Goal: Obtain resource: Obtain resource

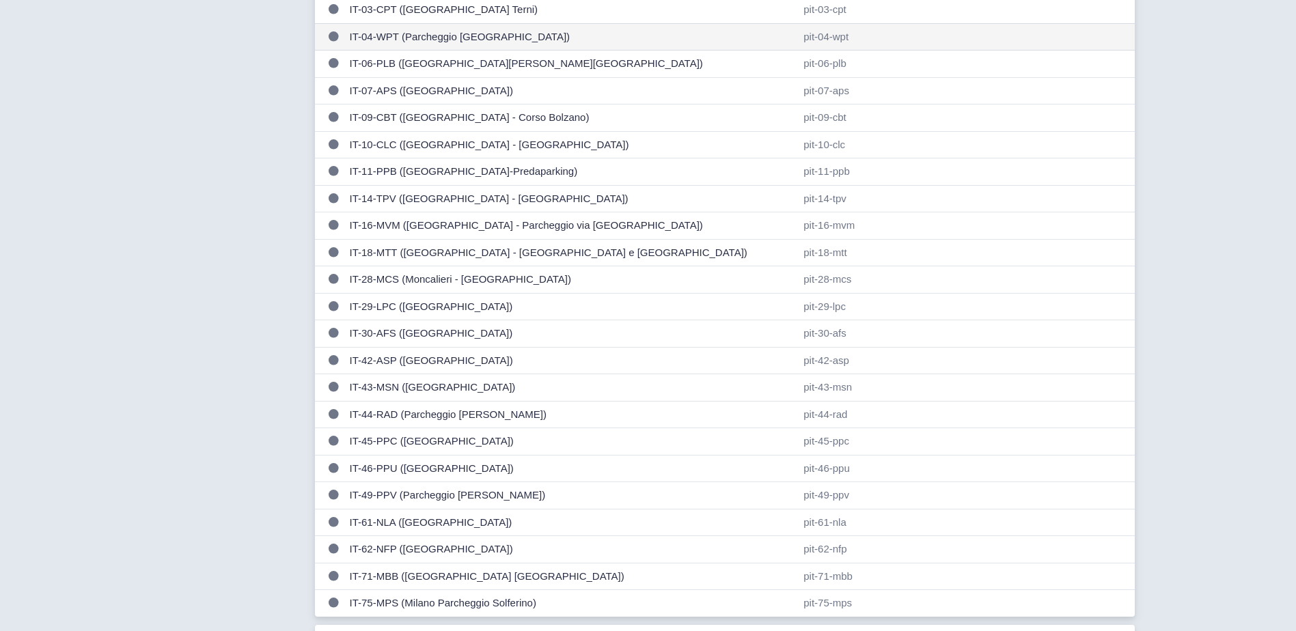
scroll to position [615, 0]
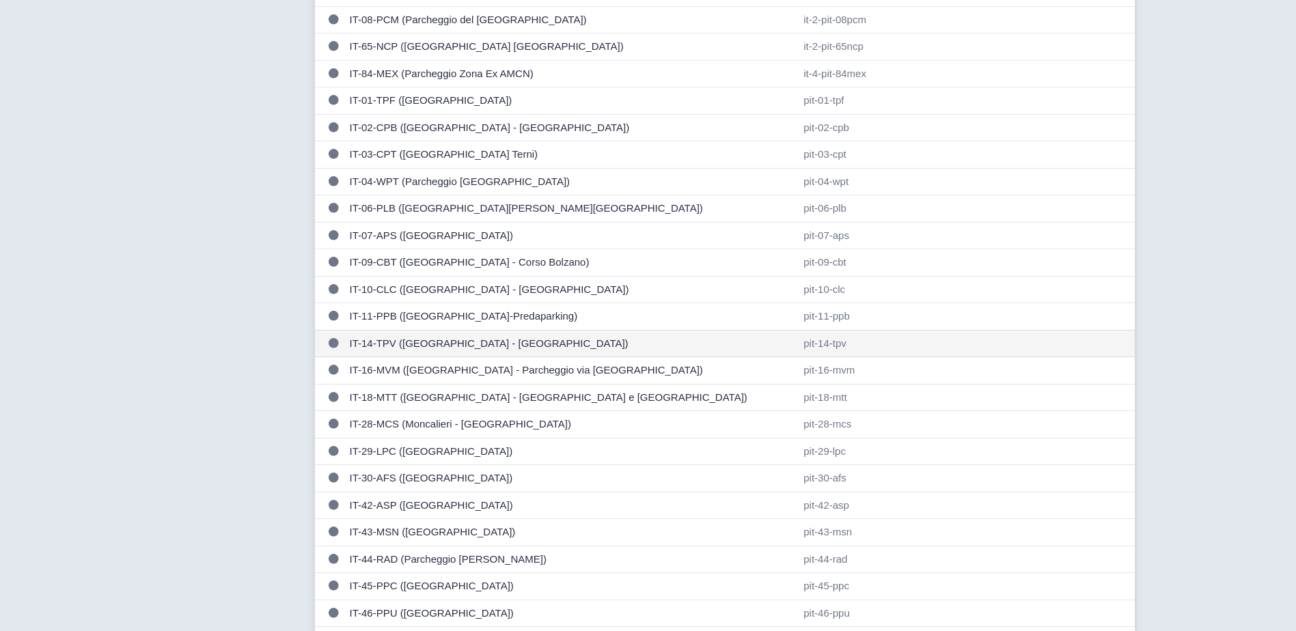
scroll to position [478, 0]
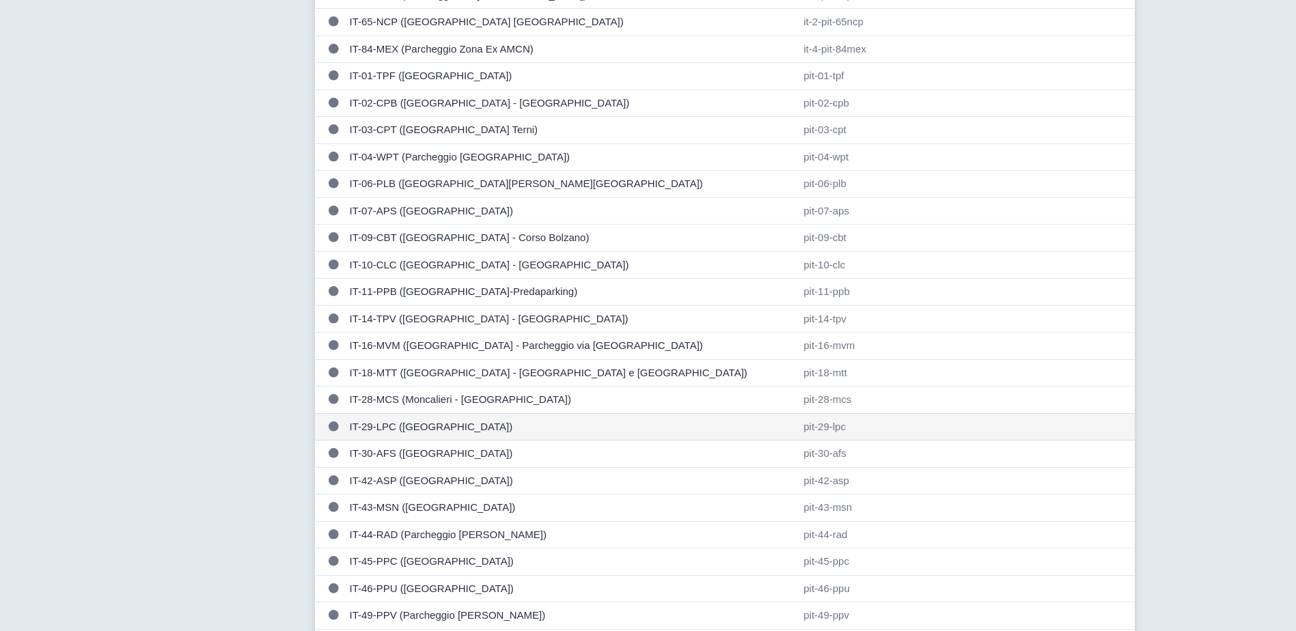
click at [459, 422] on td "IT-29-LPC ([GEOGRAPHIC_DATA])" at bounding box center [571, 426] width 454 height 27
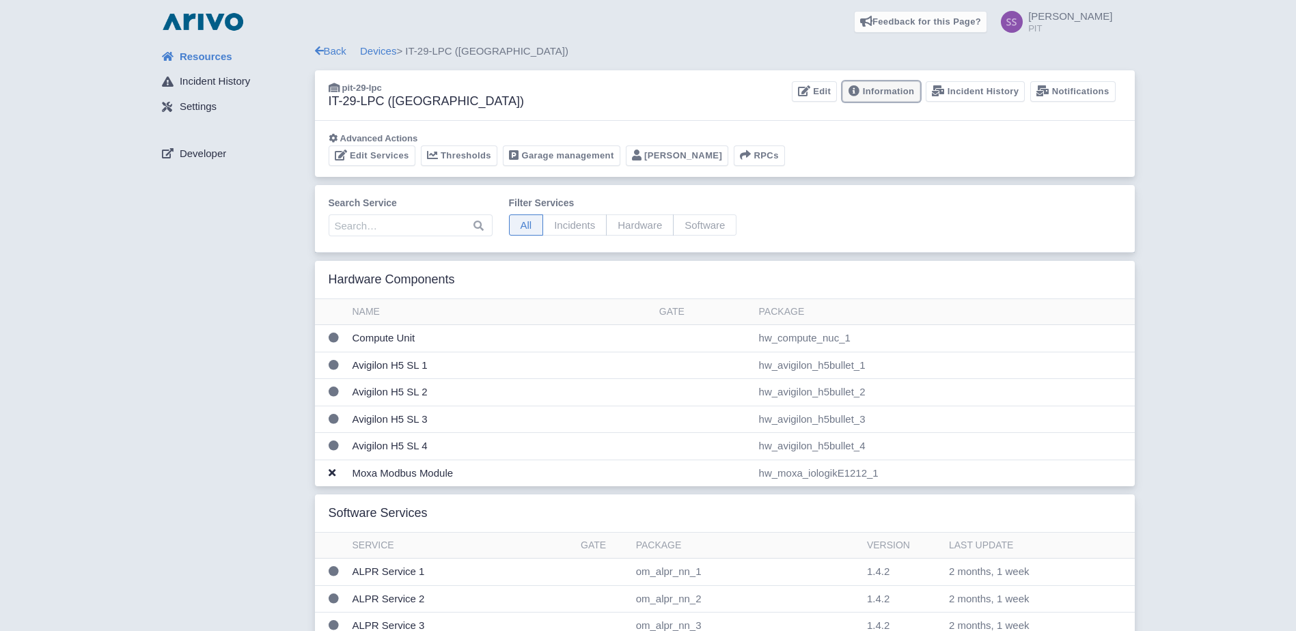
click at [905, 89] on link "Information" at bounding box center [881, 91] width 78 height 21
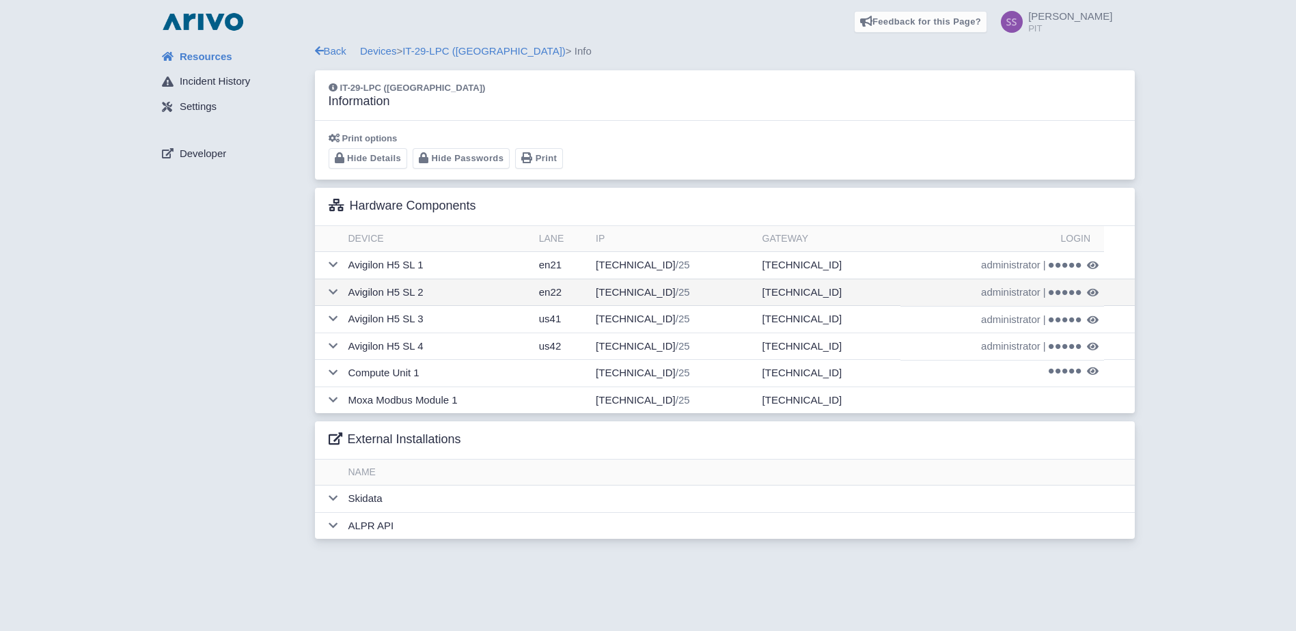
click at [1089, 291] on icon at bounding box center [1093, 293] width 12 height 10
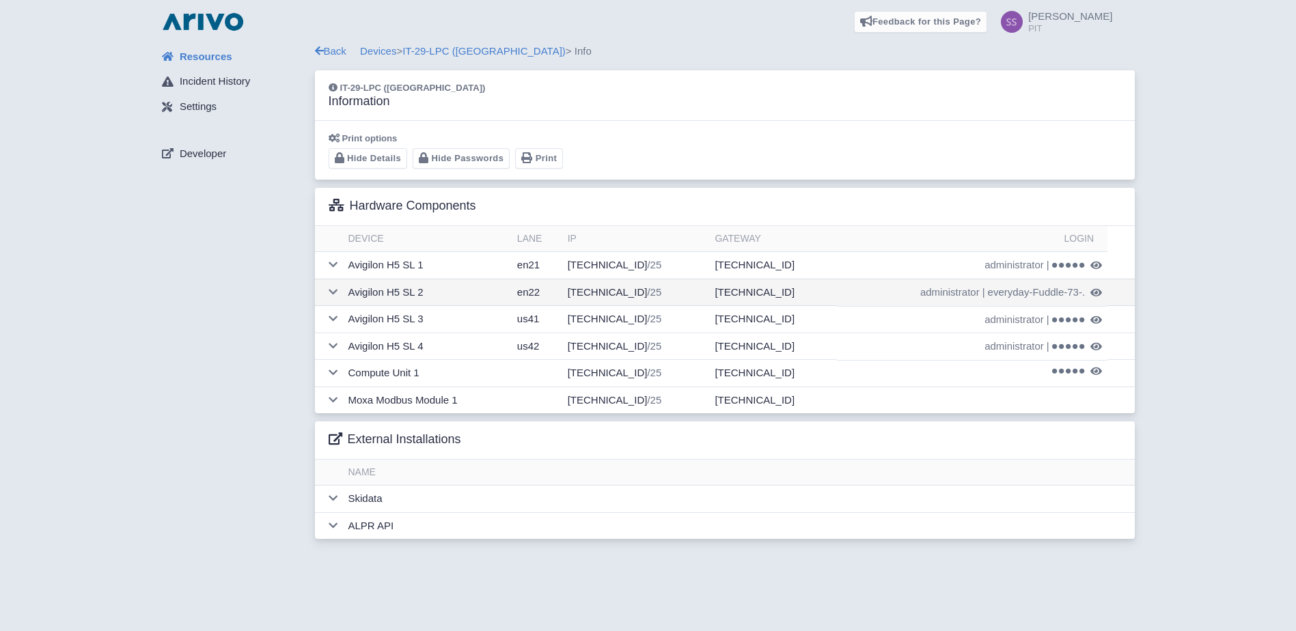
drag, startPoint x: 1084, startPoint y: 297, endPoint x: 989, endPoint y: 299, distance: 95.0
click at [989, 299] on td "administrator | everyday-Fuddle-73-." at bounding box center [972, 292] width 271 height 27
copy span "everyday-Fuddle-73-."
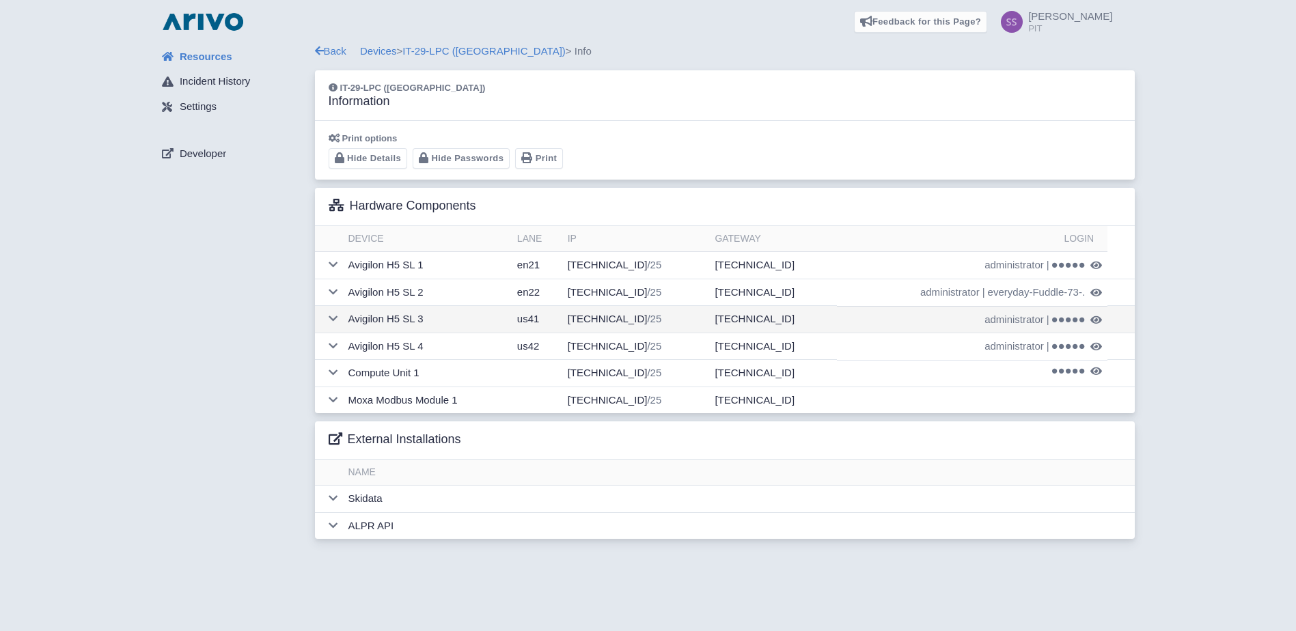
click at [1095, 316] on icon at bounding box center [1096, 320] width 12 height 10
drag, startPoint x: 1084, startPoint y: 321, endPoint x: 987, endPoint y: 323, distance: 97.0
click at [987, 323] on td "administrator | 5tutors-scan-_Deploy" at bounding box center [972, 319] width 271 height 27
copy span "5tutors-scan-_Deploy"
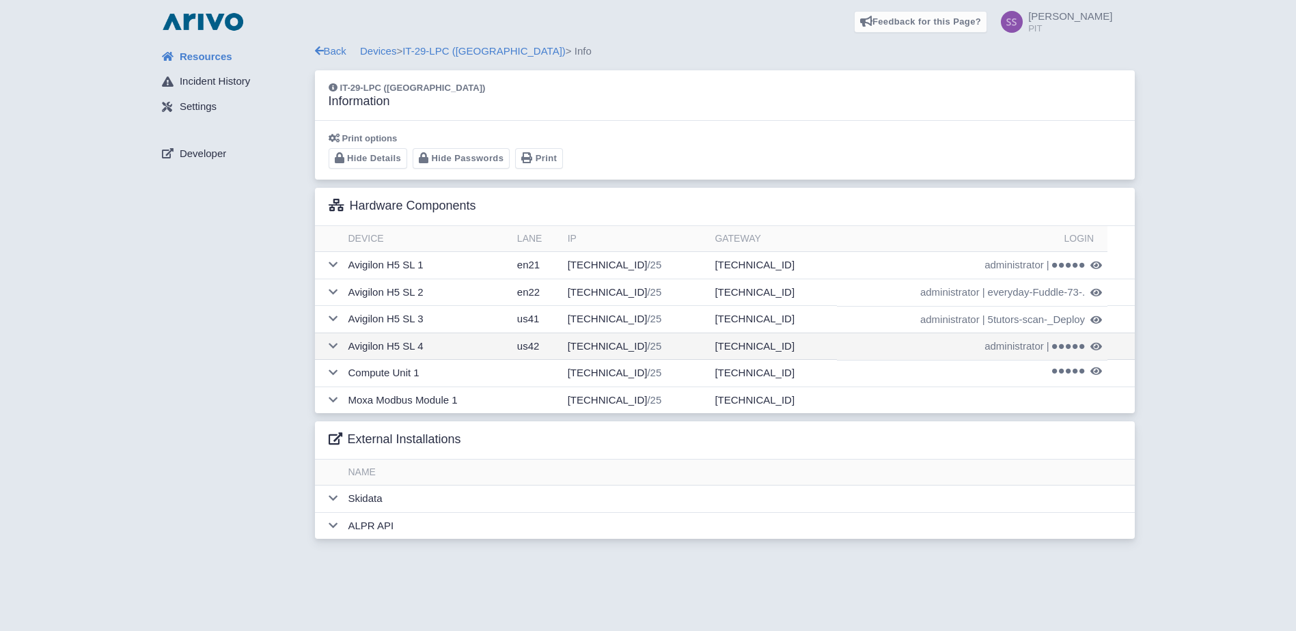
click at [1096, 345] on icon at bounding box center [1096, 347] width 12 height 10
drag, startPoint x: 1082, startPoint y: 350, endPoint x: 991, endPoint y: 351, distance: 90.2
click at [991, 351] on span "Hardliners-crux-19-_" at bounding box center [1038, 347] width 94 height 16
copy span "Hardliners-crux-19-_"
click at [1080, 353] on span "Hardliners-crux-19-_" at bounding box center [1038, 347] width 94 height 16
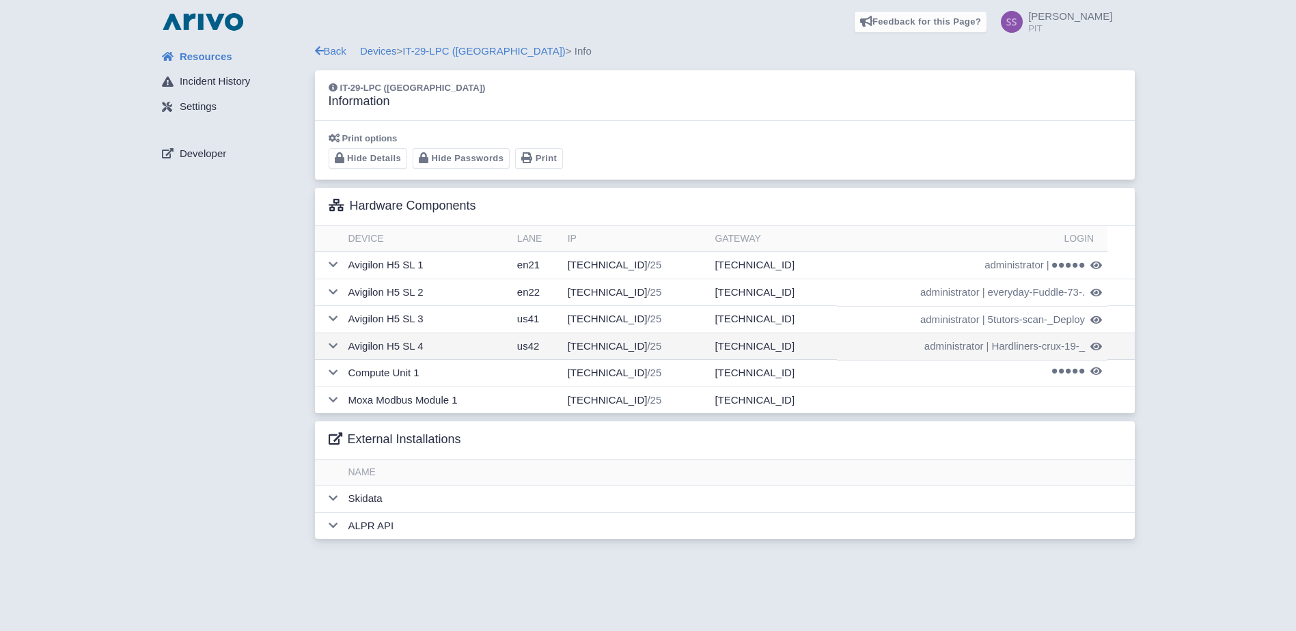
drag, startPoint x: 1080, startPoint y: 348, endPoint x: 992, endPoint y: 354, distance: 88.4
click at [992, 354] on span "Hardliners-crux-19-_" at bounding box center [1038, 347] width 94 height 16
copy span "Hardliners-crux-19-"
drag, startPoint x: 998, startPoint y: 347, endPoint x: 1078, endPoint y: 346, distance: 80.0
click at [1078, 346] on span "Hardliners-crux-19-_" at bounding box center [1038, 347] width 94 height 16
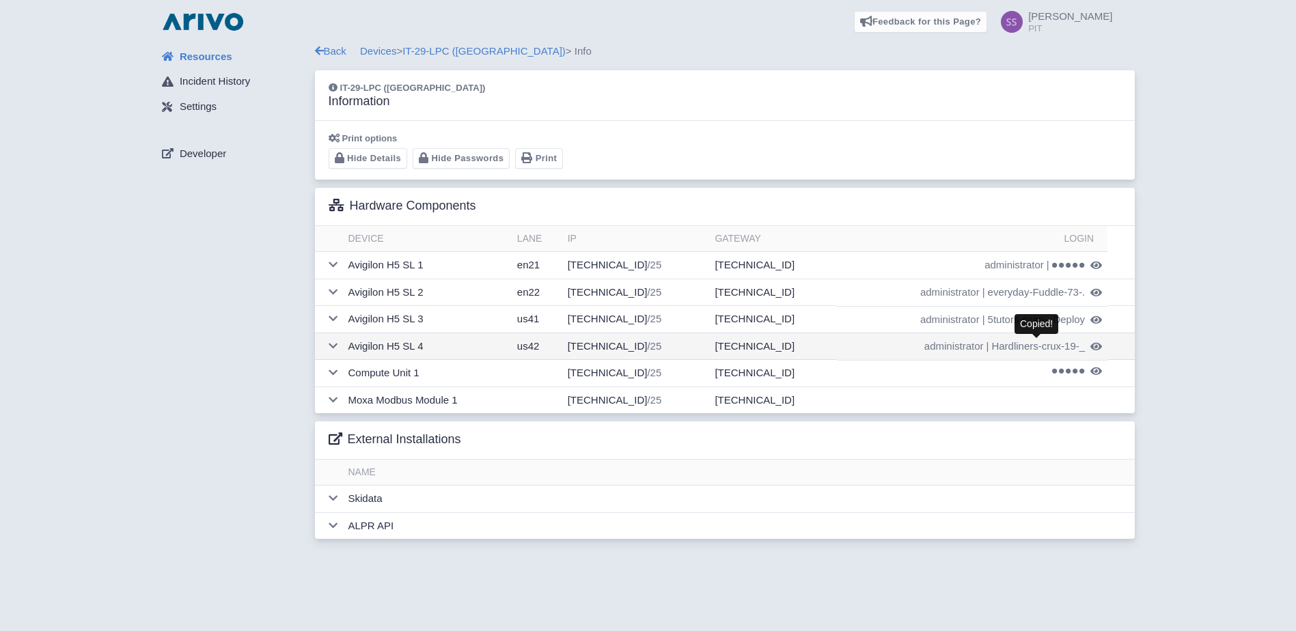
copy span "Hardliners-crux-19-"
